Goal: Information Seeking & Learning: Learn about a topic

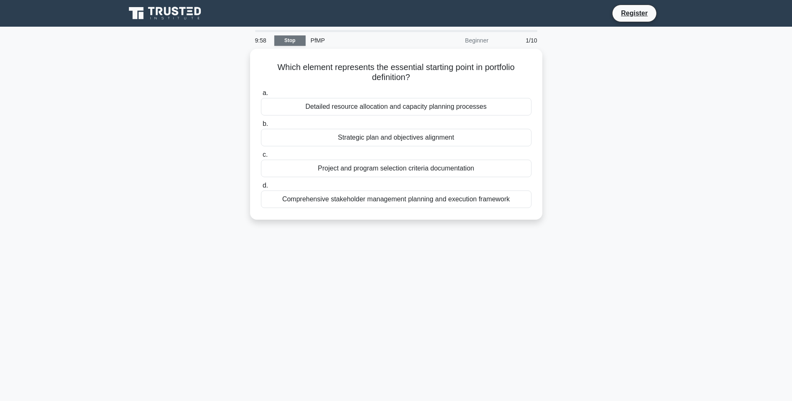
click at [291, 40] on link "Stop" at bounding box center [289, 40] width 31 height 10
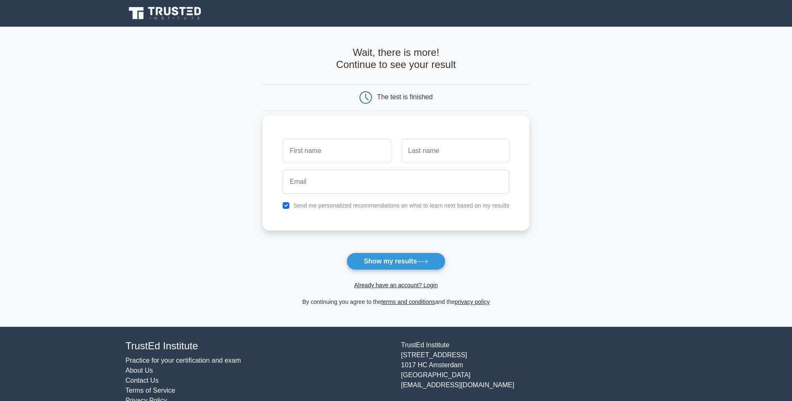
click at [318, 157] on input "text" at bounding box center [336, 151] width 108 height 24
type input "ta"
drag, startPoint x: 483, startPoint y: 121, endPoint x: 449, endPoint y: 151, distance: 45.2
click at [483, 125] on div "ta Send me personalized recommendations on what to learn next based on my resul…" at bounding box center [395, 173] width 267 height 115
click at [447, 152] on input "text" at bounding box center [455, 151] width 108 height 24
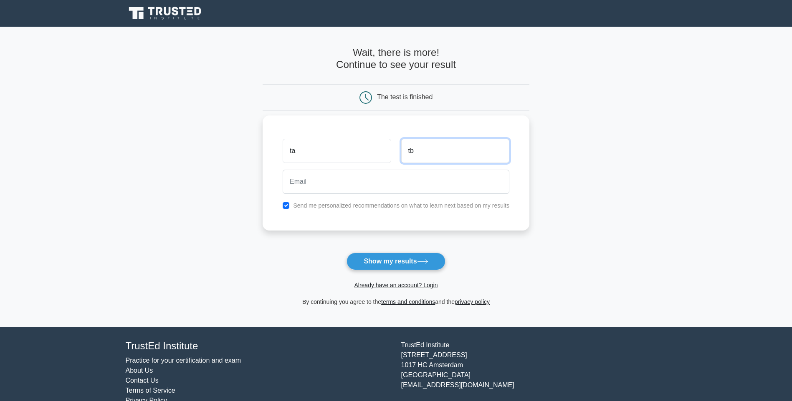
type input "tb"
click at [359, 182] on input "email" at bounding box center [395, 182] width 227 height 24
type input "tuanta11@gmail.com"
click at [384, 259] on button "Show my results" at bounding box center [395, 262] width 98 height 18
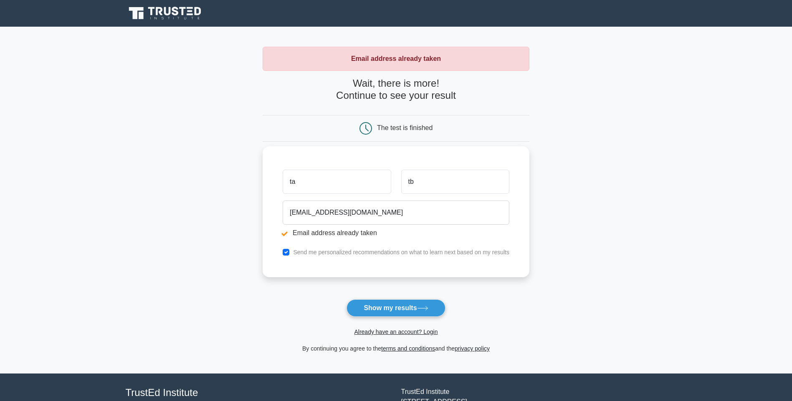
click at [285, 233] on li "Email address already taken" at bounding box center [395, 233] width 227 height 10
click at [288, 254] on input "checkbox" at bounding box center [285, 252] width 7 height 7
checkbox input "false"
click at [382, 333] on link "Already have an account? Login" at bounding box center [395, 332] width 83 height 7
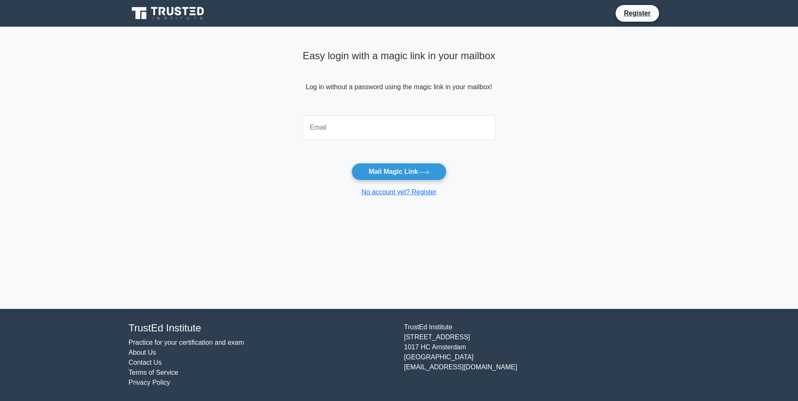
click at [338, 131] on input "email" at bounding box center [398, 128] width 193 height 24
type input "tuanta11@gmail.com"
click at [385, 161] on form "tuanta11@gmail.com Mail Magic Link No account yet? Register" at bounding box center [398, 154] width 193 height 85
click at [385, 173] on button "Mail Magic Link" at bounding box center [398, 172] width 95 height 18
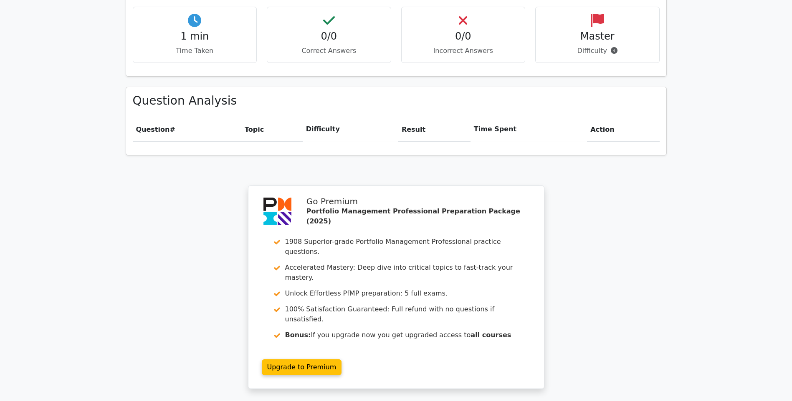
scroll to position [593, 0]
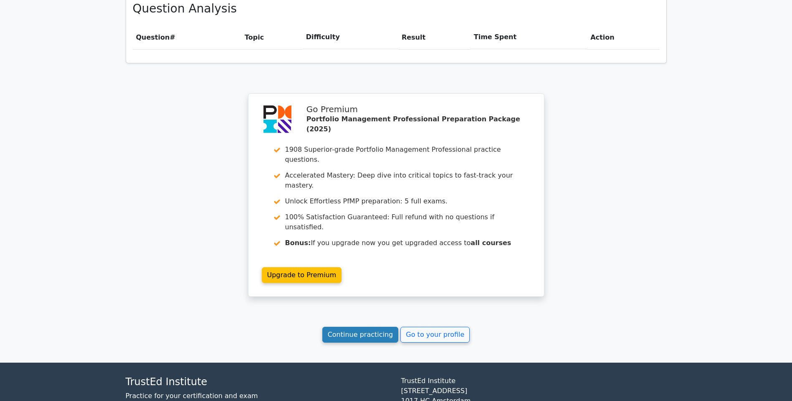
click at [376, 327] on link "Continue practicing" at bounding box center [360, 335] width 76 height 16
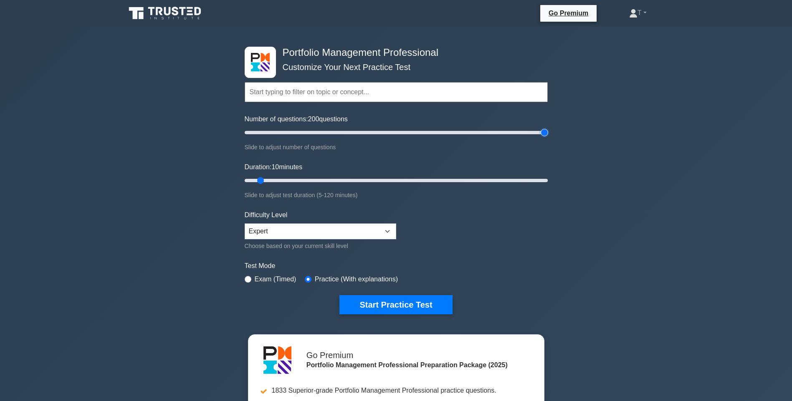
drag, startPoint x: 252, startPoint y: 132, endPoint x: 566, endPoint y: 131, distance: 313.8
click at [547, 131] on input "Number of questions: 200 questions" at bounding box center [396, 133] width 303 height 10
click at [270, 233] on select "Beginner Intermediate Expert" at bounding box center [320, 232] width 151 height 16
click at [189, 258] on div "Portfolio Management Professional Customize Your Next Practice Test Topics Port…" at bounding box center [396, 273] width 792 height 493
drag, startPoint x: 544, startPoint y: 134, endPoint x: 248, endPoint y: 137, distance: 296.7
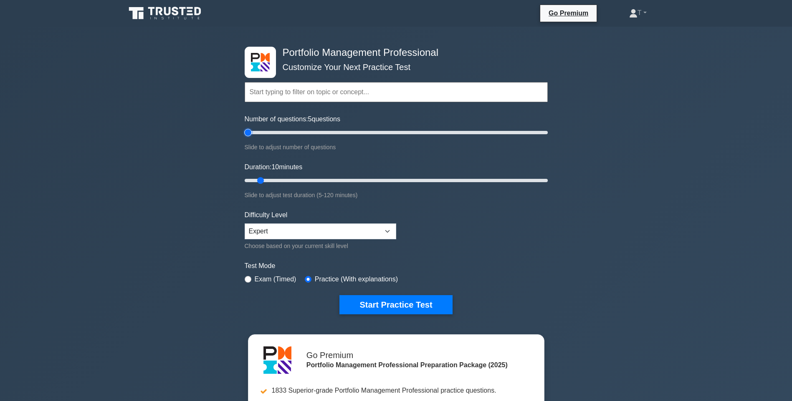
type input "5"
click at [248, 137] on input "Number of questions: 5 questions" at bounding box center [396, 133] width 303 height 10
click at [270, 277] on label "Exam (Timed)" at bounding box center [276, 280] width 42 height 10
click at [253, 275] on div "Exam (Timed)" at bounding box center [271, 280] width 52 height 10
click at [246, 282] on input "radio" at bounding box center [248, 279] width 7 height 7
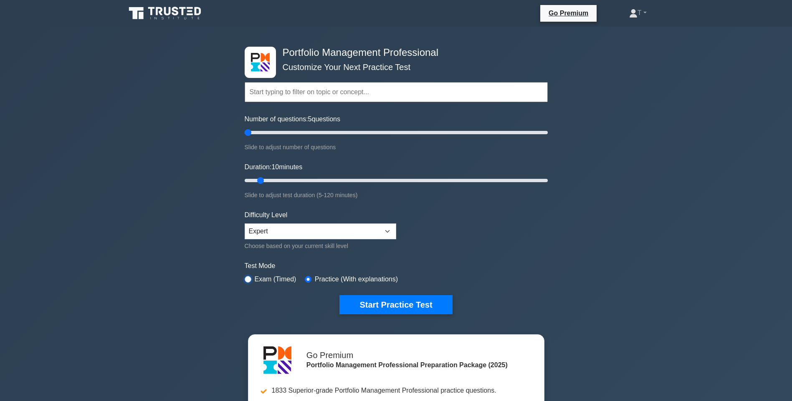
radio input "true"
click at [406, 305] on button "Start Practice Test" at bounding box center [395, 304] width 113 height 19
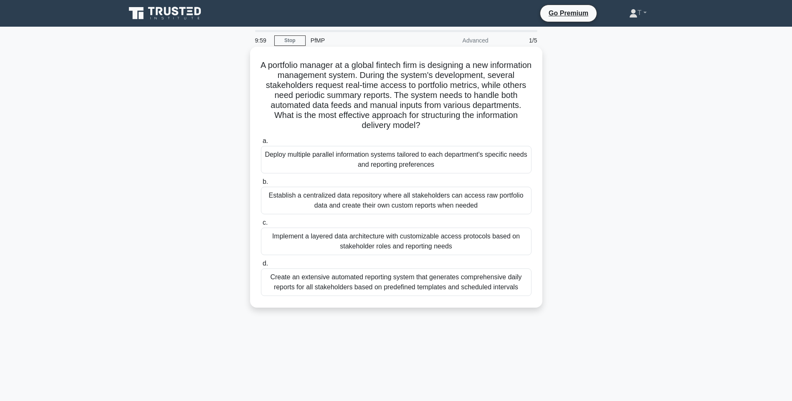
click at [328, 180] on label "b. Establish a centralized data repository where all stakeholders can access ra…" at bounding box center [396, 196] width 270 height 38
click at [261, 180] on input "b. Establish a centralized data repository where all stakeholders can access ra…" at bounding box center [261, 181] width 0 height 5
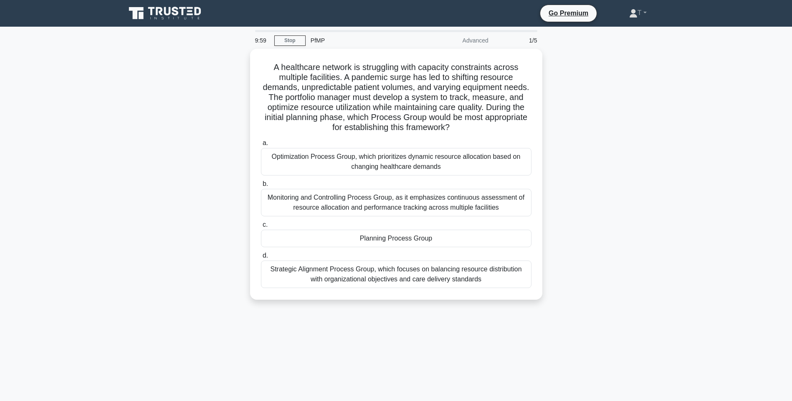
click at [358, 157] on div "Optimization Process Group, which prioritizes dynamic resource allocation based…" at bounding box center [396, 162] width 270 height 28
click at [261, 146] on input "a. Optimization Process Group, which prioritizes dynamic resource allocation ba…" at bounding box center [261, 143] width 0 height 5
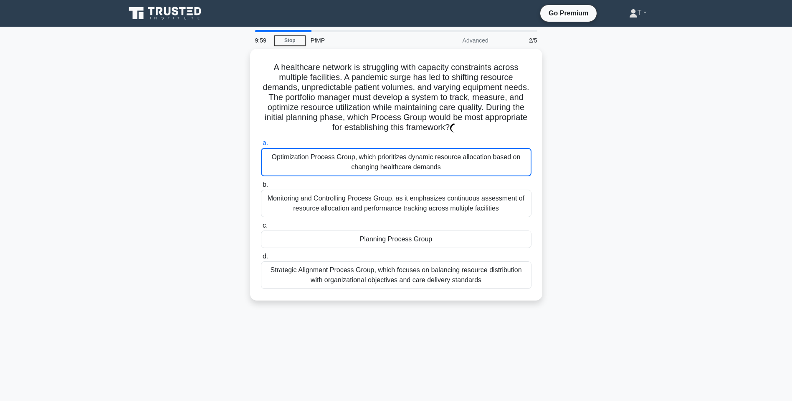
click at [358, 157] on div "Optimization Process Group, which prioritizes dynamic resource allocation based…" at bounding box center [396, 162] width 270 height 28
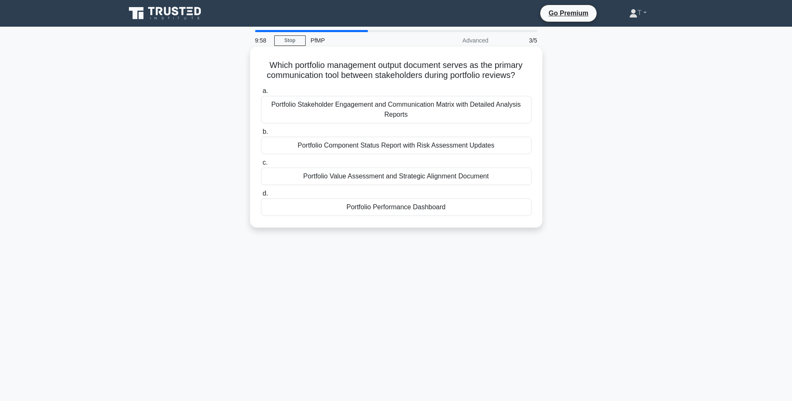
drag, startPoint x: 358, startPoint y: 157, endPoint x: 360, endPoint y: 161, distance: 4.9
click at [360, 154] on div "Portfolio Component Status Report with Risk Assessment Updates" at bounding box center [396, 146] width 270 height 18
click at [261, 135] on input "b. Portfolio Component Status Report with Risk Assessment Updates" at bounding box center [261, 131] width 0 height 5
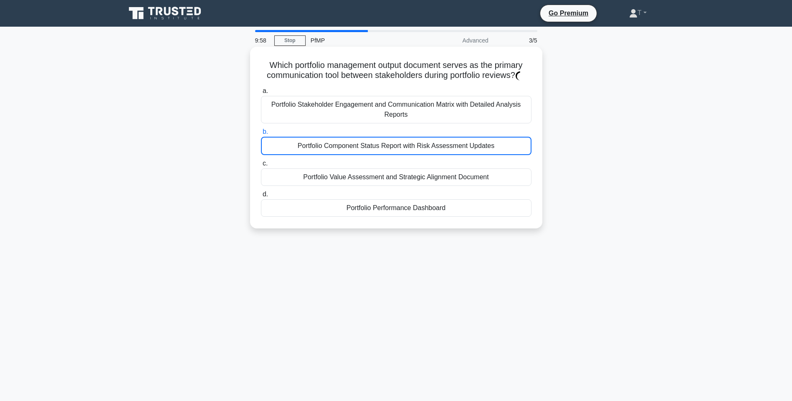
click at [354, 162] on div at bounding box center [354, 162] width 0 height 0
click at [363, 155] on div "Portfolio Component Status Report with Risk Assessment Updates" at bounding box center [396, 146] width 270 height 18
click at [261, 135] on input "b. Portfolio Component Status Report with Risk Assessment Updates" at bounding box center [261, 131] width 0 height 5
click at [358, 162] on div at bounding box center [358, 162] width 0 height 0
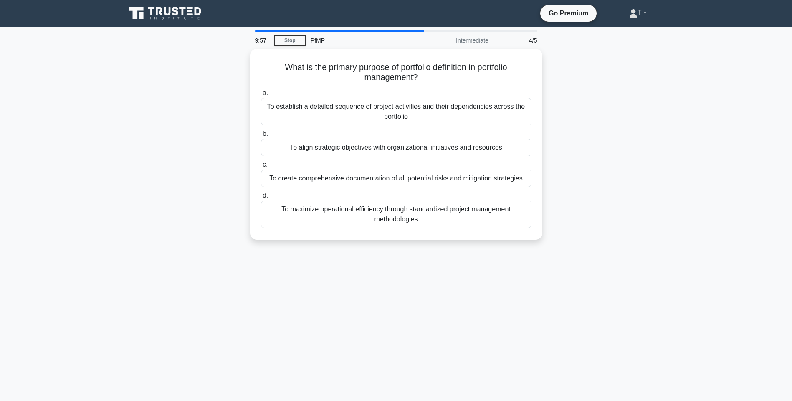
click at [368, 160] on label "c. To create comprehensive documentation of all potential risks and mitigation …" at bounding box center [396, 174] width 270 height 28
click at [261, 162] on input "c. To create comprehensive documentation of all potential risks and mitigation …" at bounding box center [261, 164] width 0 height 5
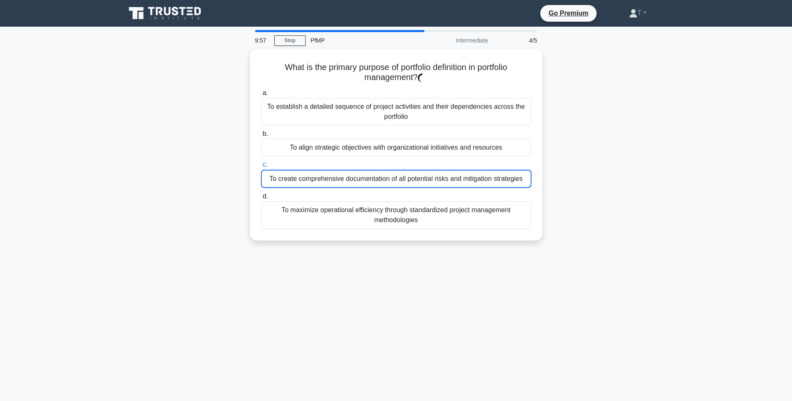
click at [368, 160] on label "c. To create comprehensive documentation of all potential risks and mitigation …" at bounding box center [396, 174] width 270 height 28
click at [261, 162] on input "c. To create comprehensive documentation of all potential risks and mitigation …" at bounding box center [261, 164] width 0 height 5
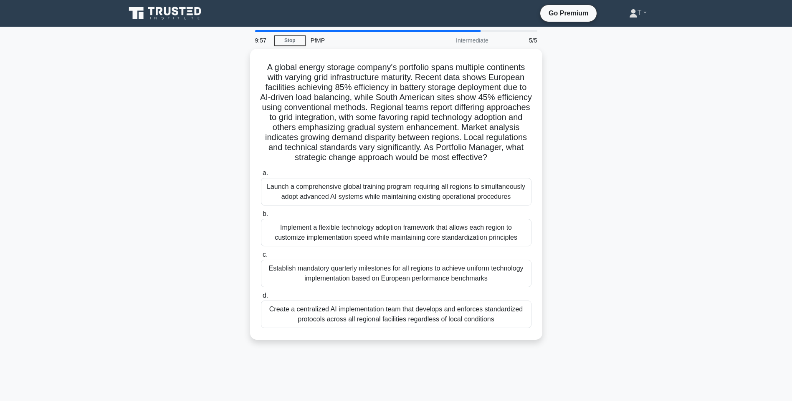
click at [368, 160] on h5 "A global energy storage company's portfolio spans multiple continents with vary…" at bounding box center [396, 112] width 272 height 101
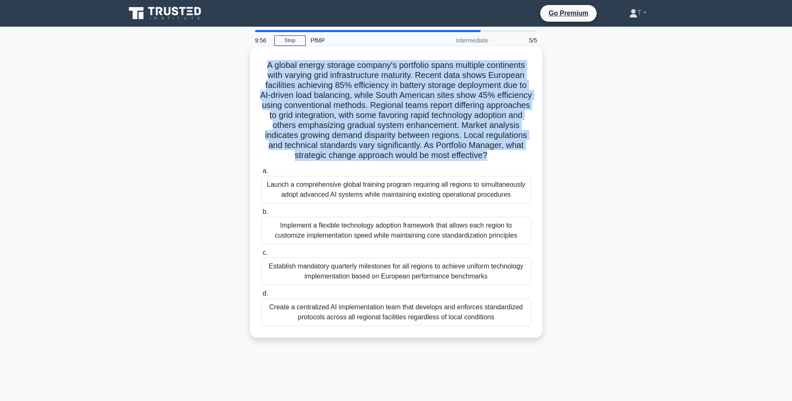
drag, startPoint x: 368, startPoint y: 160, endPoint x: 373, endPoint y: 150, distance: 11.2
click at [373, 150] on h5 "A global energy storage company's portfolio spans multiple continents with vary…" at bounding box center [396, 110] width 272 height 101
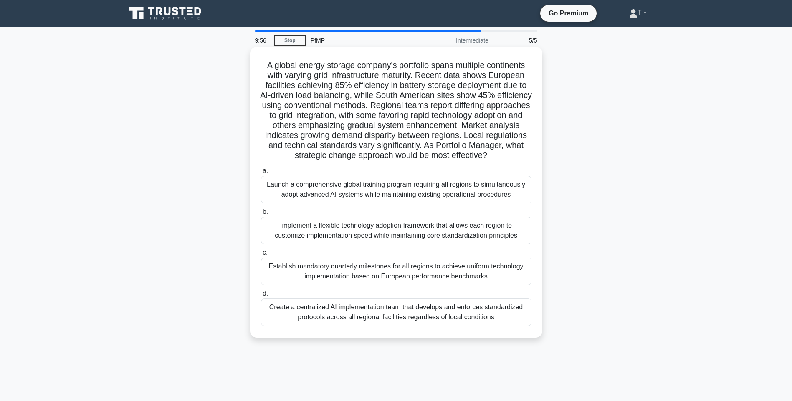
click at [341, 180] on div "Launch a comprehensive global training program requiring all regions to simulta…" at bounding box center [396, 190] width 270 height 28
click at [261, 174] on input "a. Launch a comprehensive global training program requiring all regions to simu…" at bounding box center [261, 171] width 0 height 5
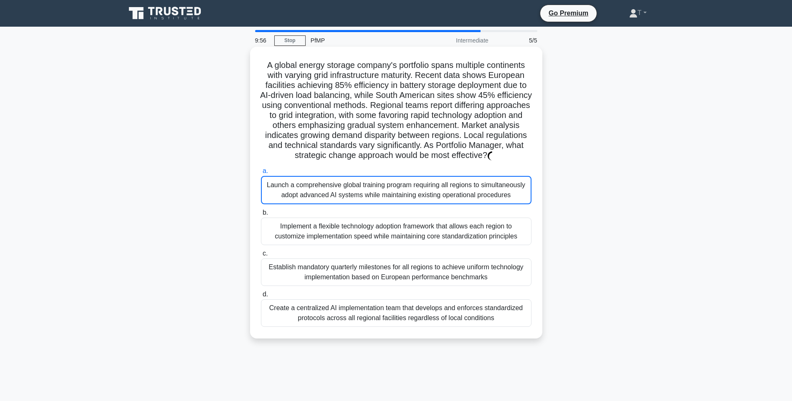
click at [338, 187] on div "Launch a comprehensive global training program requiring all regions to simulta…" at bounding box center [396, 190] width 270 height 28
click at [261, 174] on input "a. Launch a comprehensive global training program requiring all regions to simu…" at bounding box center [261, 171] width 0 height 5
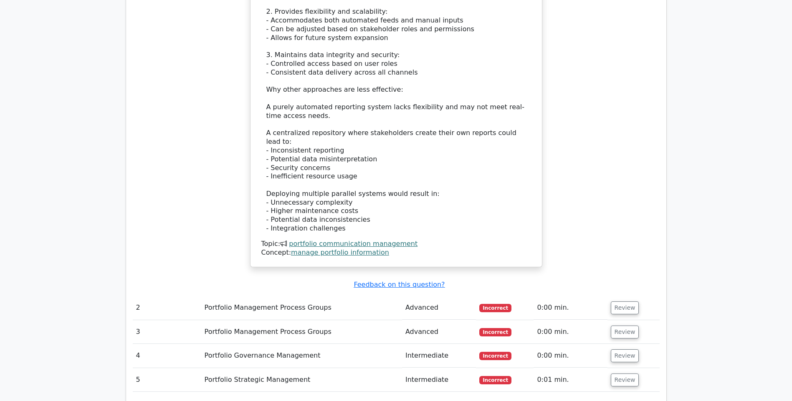
scroll to position [1168, 0]
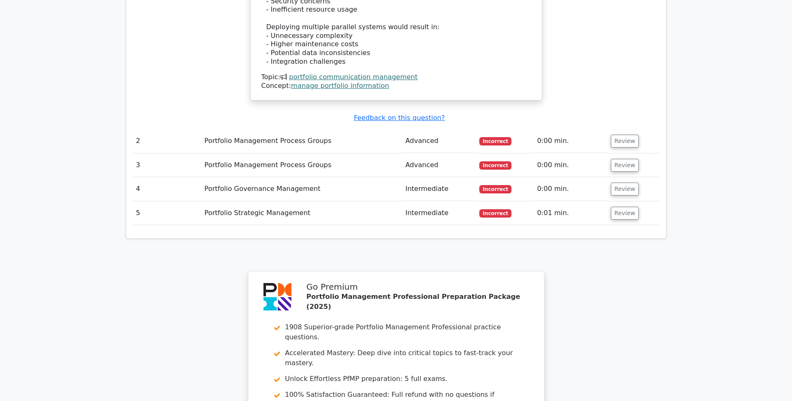
drag, startPoint x: 626, startPoint y: 88, endPoint x: 622, endPoint y: 100, distance: 12.8
click at [626, 135] on button "Review" at bounding box center [624, 141] width 28 height 13
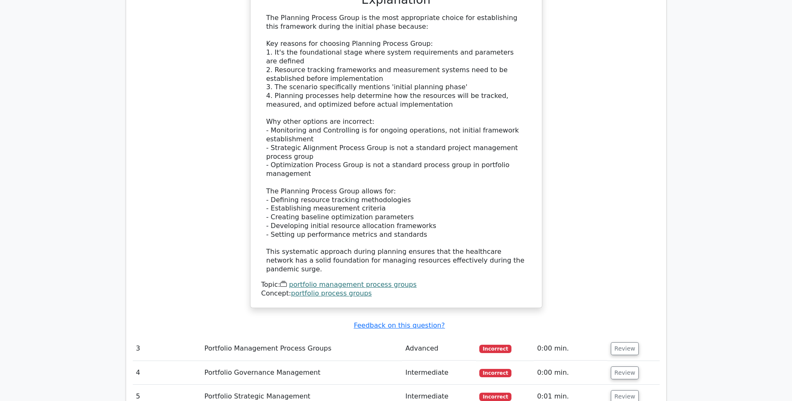
scroll to position [1752, 0]
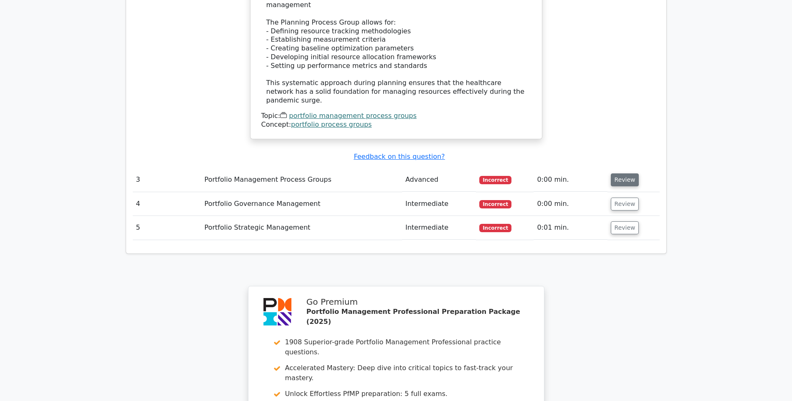
click at [624, 174] on button "Review" at bounding box center [624, 180] width 28 height 13
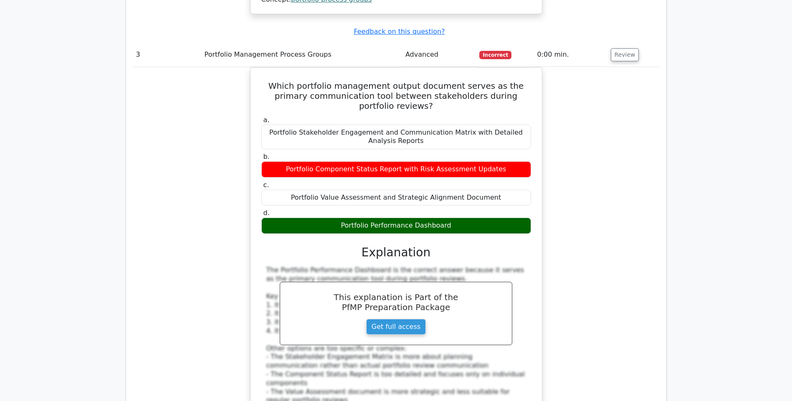
scroll to position [2044, 0]
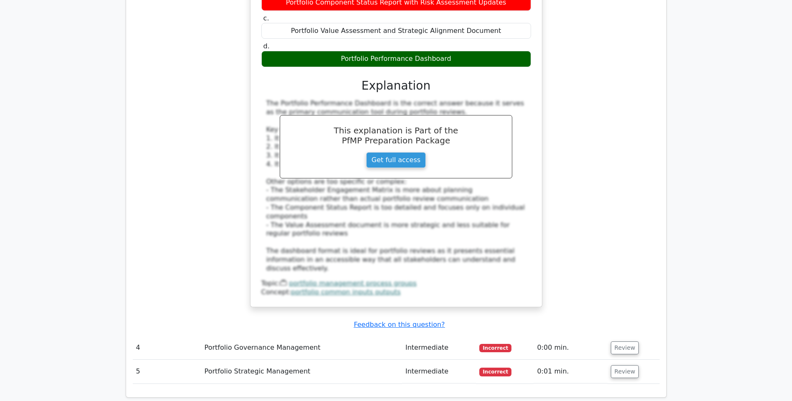
click at [623, 206] on td "Which portfolio management output document serves as the primary communication …" at bounding box center [396, 118] width 527 height 436
click at [622, 342] on button "Review" at bounding box center [624, 348] width 28 height 13
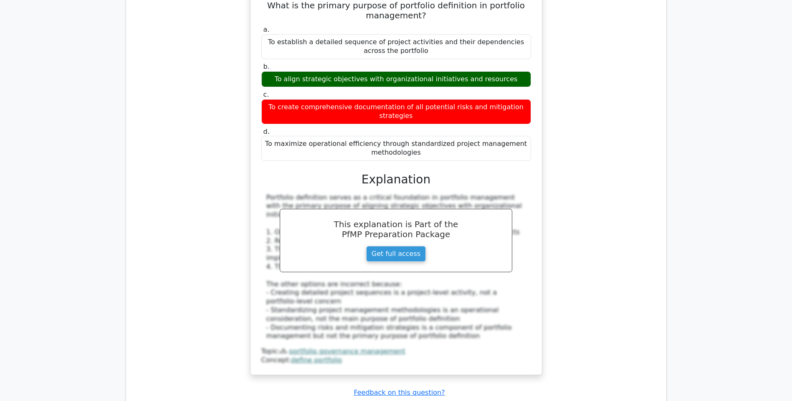
scroll to position [2587, 0]
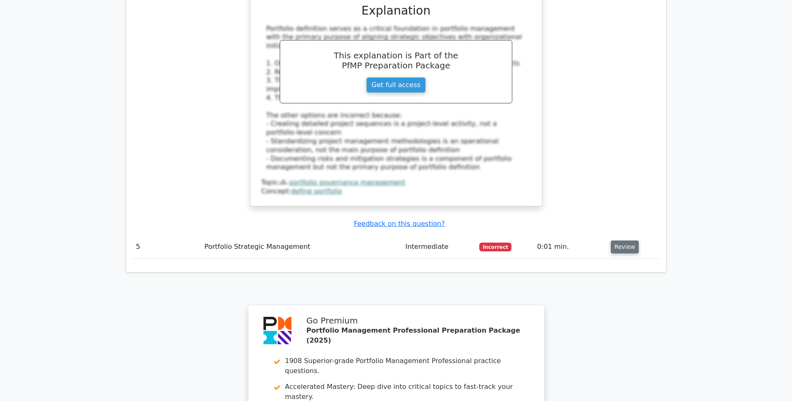
click at [616, 241] on button "Review" at bounding box center [624, 247] width 28 height 13
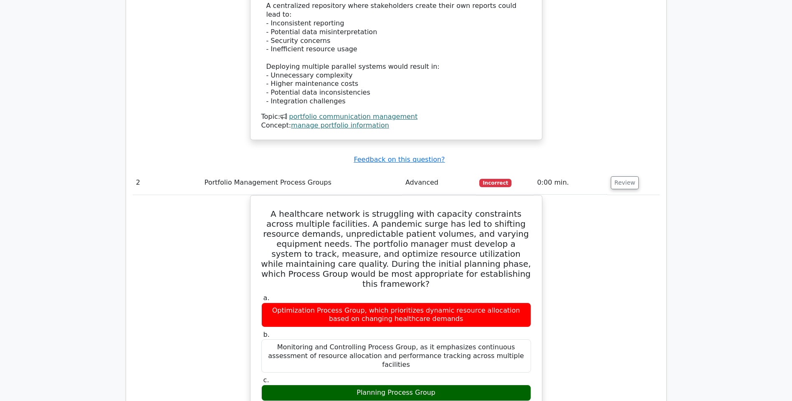
scroll to position [876, 0]
